Goal: Use online tool/utility: Utilize a website feature to perform a specific function

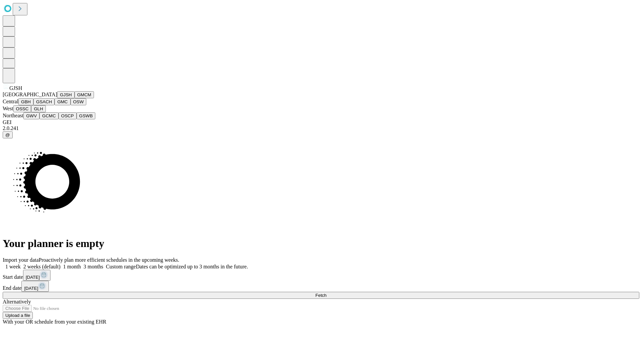
click at [57, 98] on button "GJSH" at bounding box center [65, 94] width 17 height 7
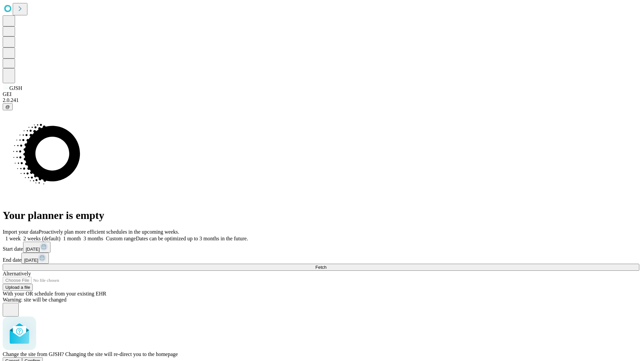
click at [40, 358] on span "Confirm" at bounding box center [33, 360] width 16 height 5
click at [21, 236] on label "1 week" at bounding box center [12, 239] width 18 height 6
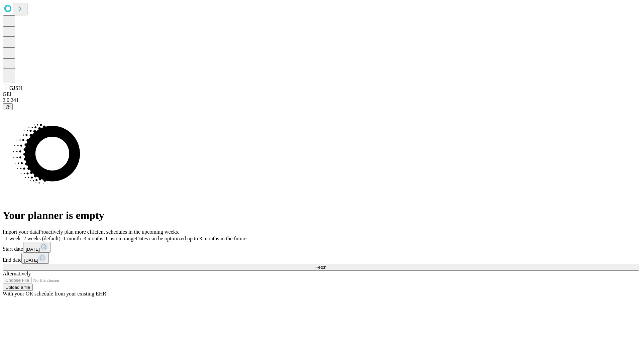
click at [326, 265] on span "Fetch" at bounding box center [320, 267] width 11 height 5
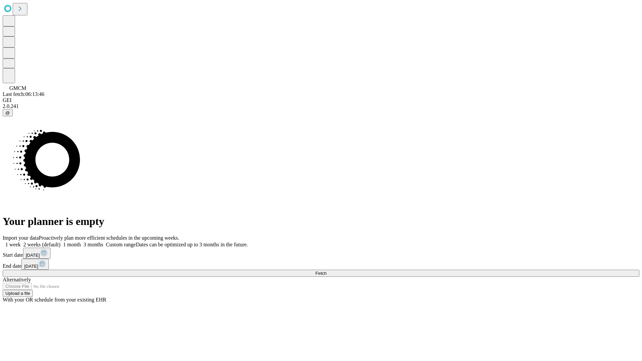
click at [326, 271] on span "Fetch" at bounding box center [320, 273] width 11 height 5
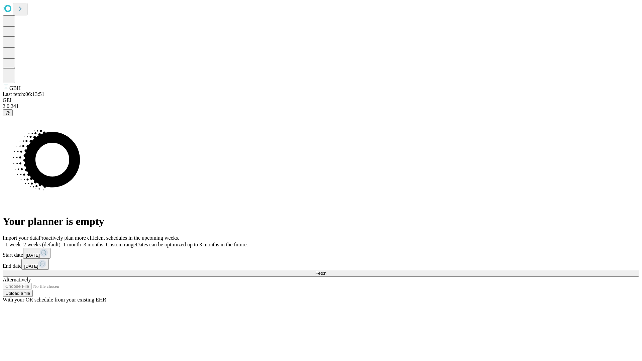
click at [21, 242] on label "1 week" at bounding box center [12, 245] width 18 height 6
click at [326, 271] on span "Fetch" at bounding box center [320, 273] width 11 height 5
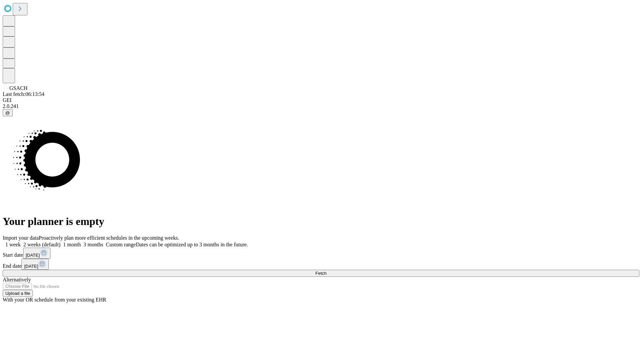
click at [21, 242] on label "1 week" at bounding box center [12, 245] width 18 height 6
click at [326, 271] on span "Fetch" at bounding box center [320, 273] width 11 height 5
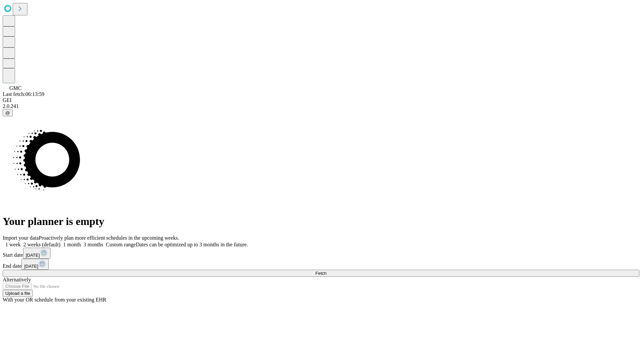
click at [21, 242] on label "1 week" at bounding box center [12, 245] width 18 height 6
click at [326, 271] on span "Fetch" at bounding box center [320, 273] width 11 height 5
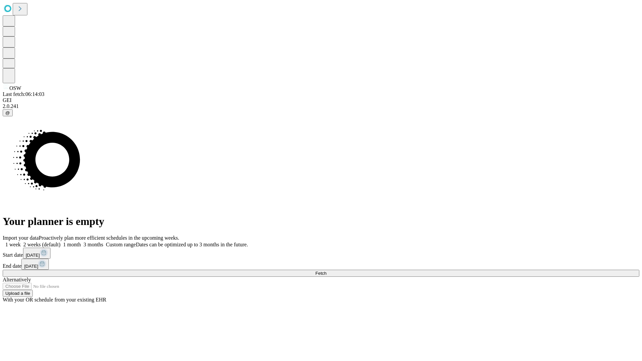
click at [21, 242] on label "1 week" at bounding box center [12, 245] width 18 height 6
click at [326, 271] on span "Fetch" at bounding box center [320, 273] width 11 height 5
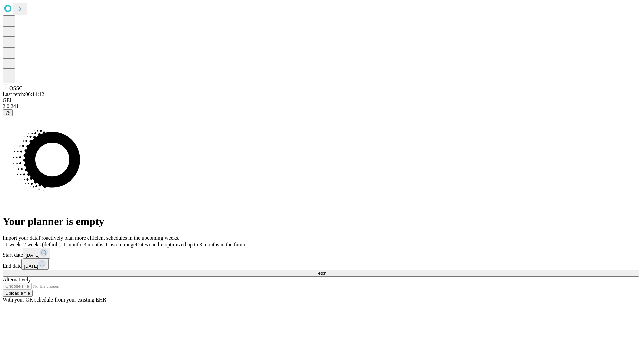
click at [21, 242] on label "1 week" at bounding box center [12, 245] width 18 height 6
click at [326, 271] on span "Fetch" at bounding box center [320, 273] width 11 height 5
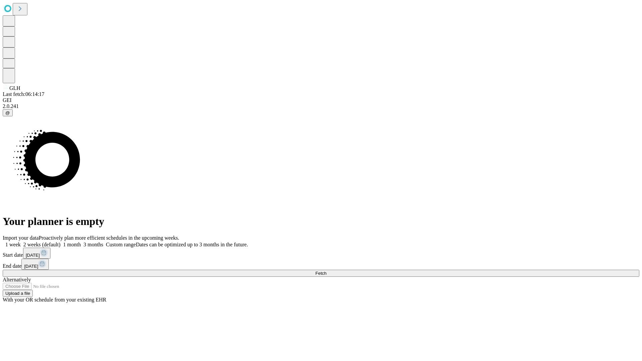
click at [21, 242] on label "1 week" at bounding box center [12, 245] width 18 height 6
click at [326, 271] on span "Fetch" at bounding box center [320, 273] width 11 height 5
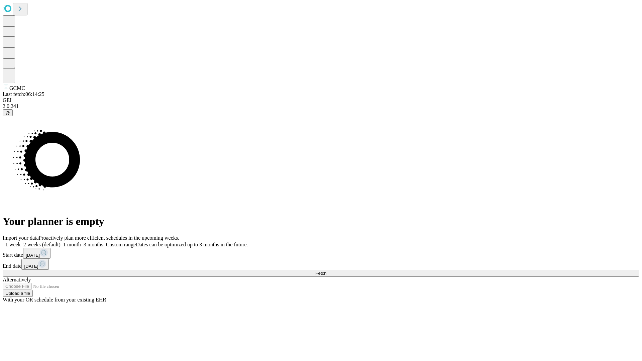
click at [21, 242] on label "1 week" at bounding box center [12, 245] width 18 height 6
click at [326, 271] on span "Fetch" at bounding box center [320, 273] width 11 height 5
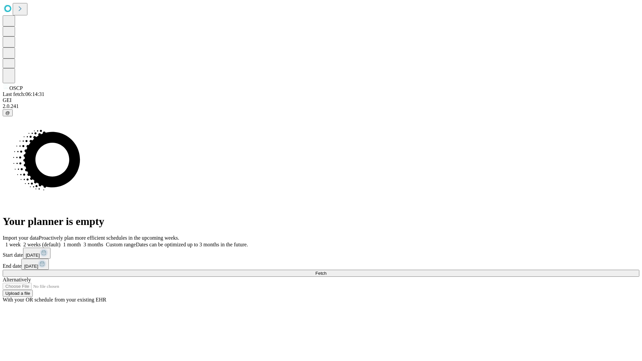
click at [326, 271] on span "Fetch" at bounding box center [320, 273] width 11 height 5
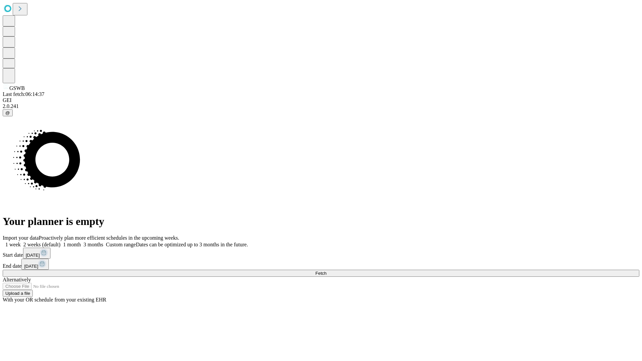
click at [21, 242] on label "1 week" at bounding box center [12, 245] width 18 height 6
click at [326, 271] on span "Fetch" at bounding box center [320, 273] width 11 height 5
